Goal: Navigation & Orientation: Find specific page/section

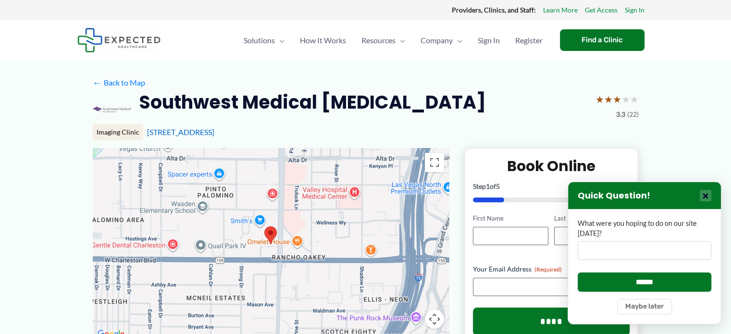
click at [705, 200] on button "×" at bounding box center [706, 196] width 12 height 12
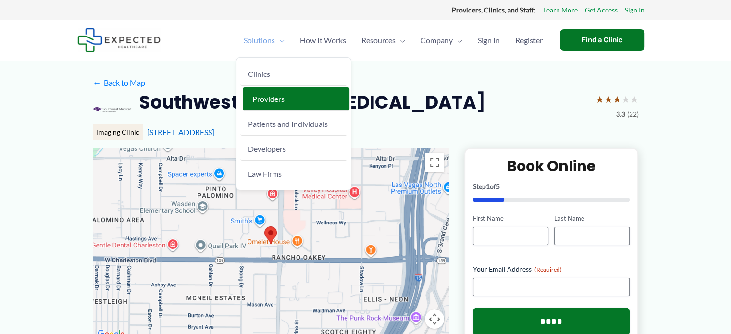
click at [269, 102] on span "Providers" at bounding box center [268, 98] width 32 height 9
